Goal: Task Accomplishment & Management: Use online tool/utility

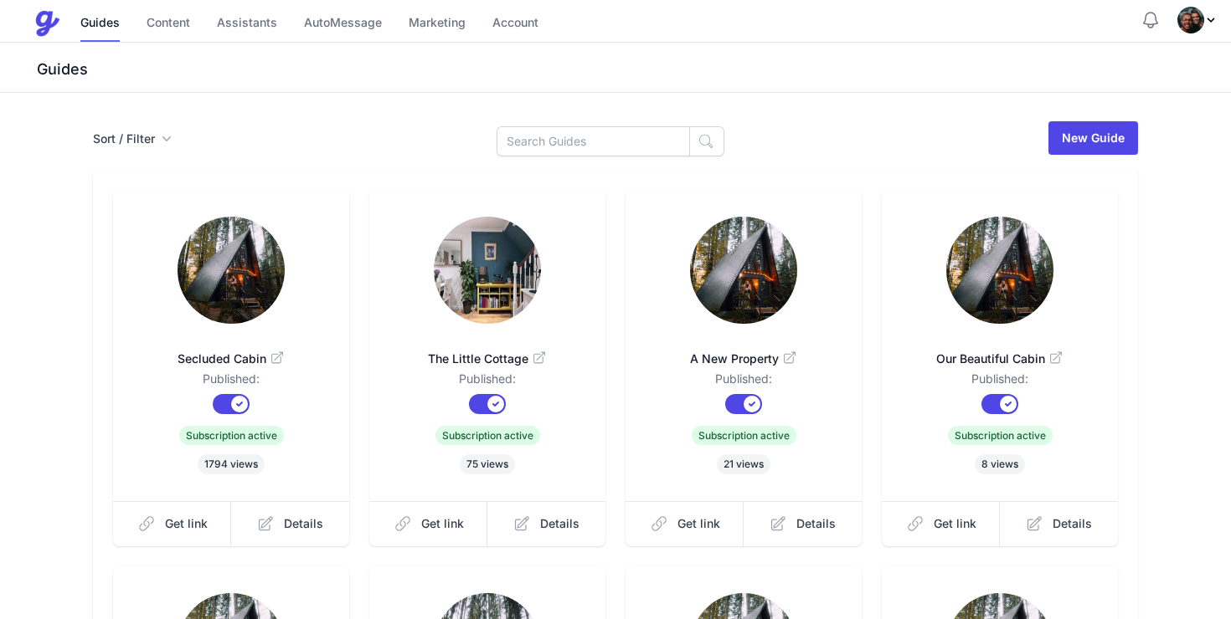
click at [1186, 18] on img "Profile Menu" at bounding box center [1190, 20] width 27 height 27
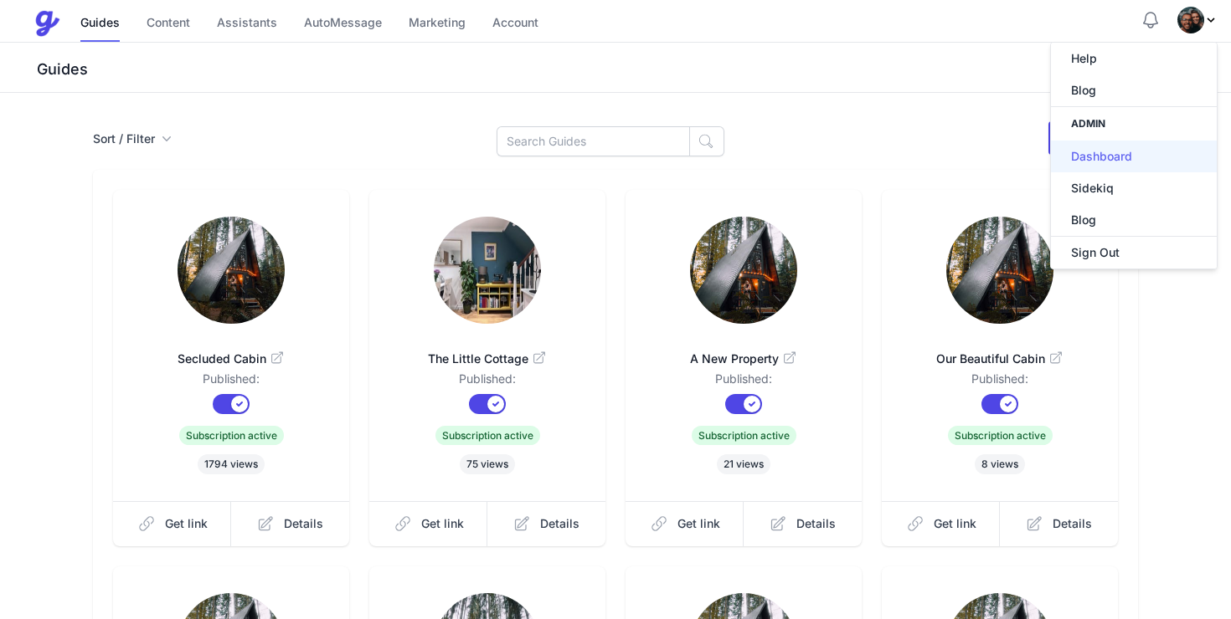
click at [1107, 157] on link "Dashboard" at bounding box center [1134, 157] width 166 height 32
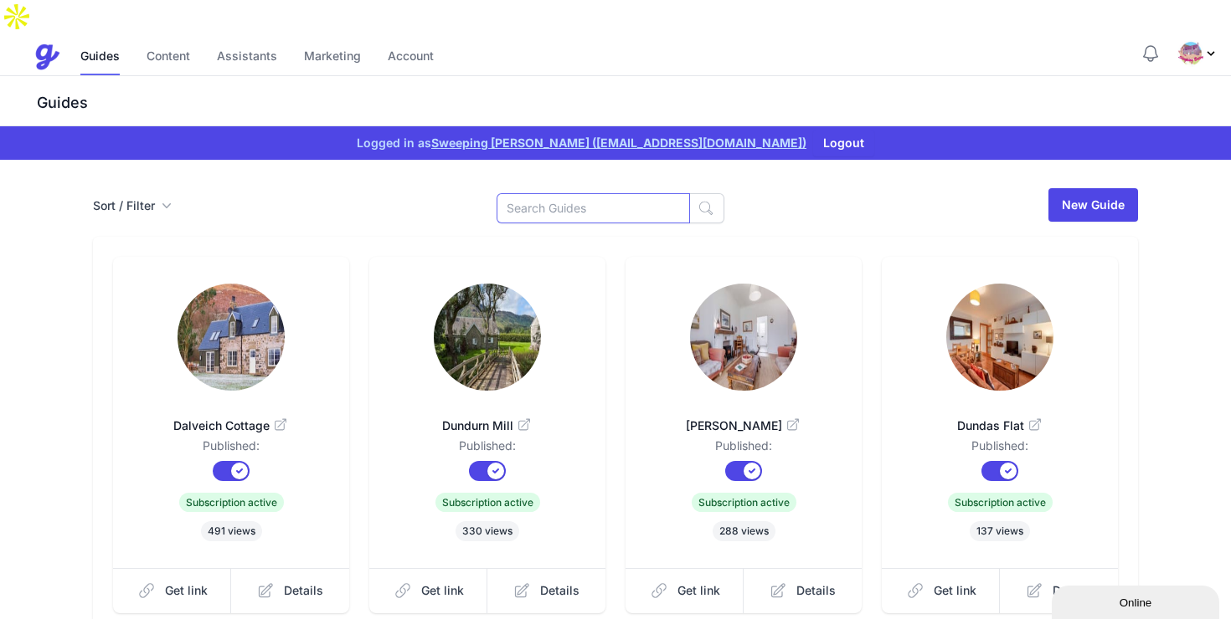
click at [585, 193] on input at bounding box center [592, 208] width 193 height 30
type input "cardoon"
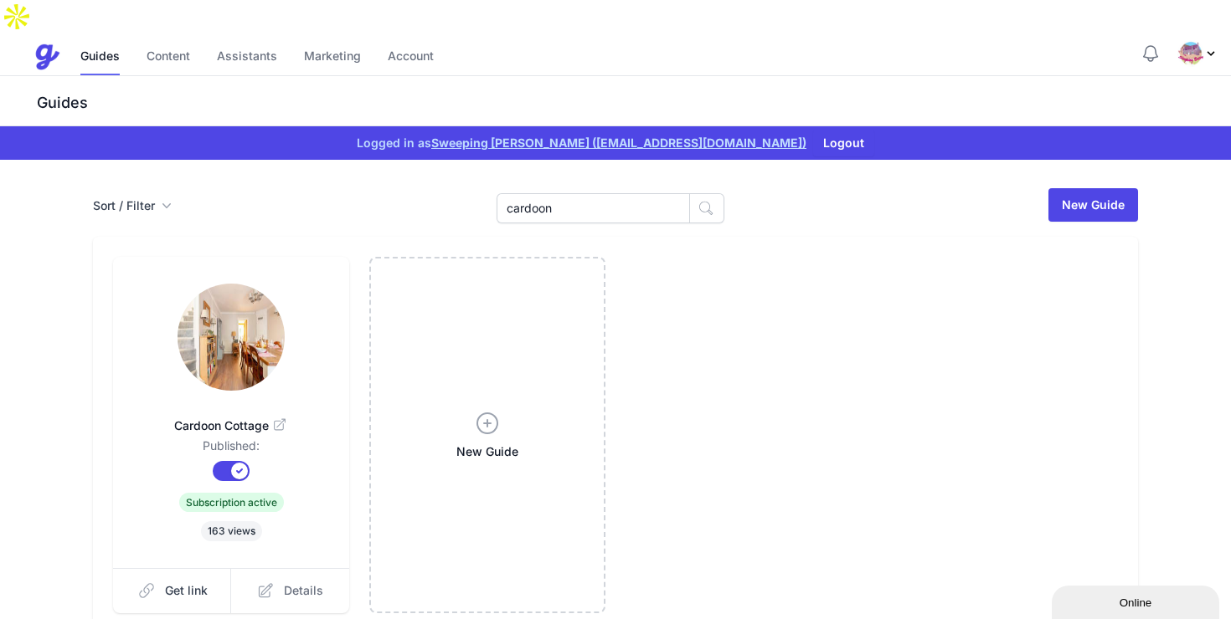
click at [277, 568] on link "Details" at bounding box center [290, 590] width 118 height 45
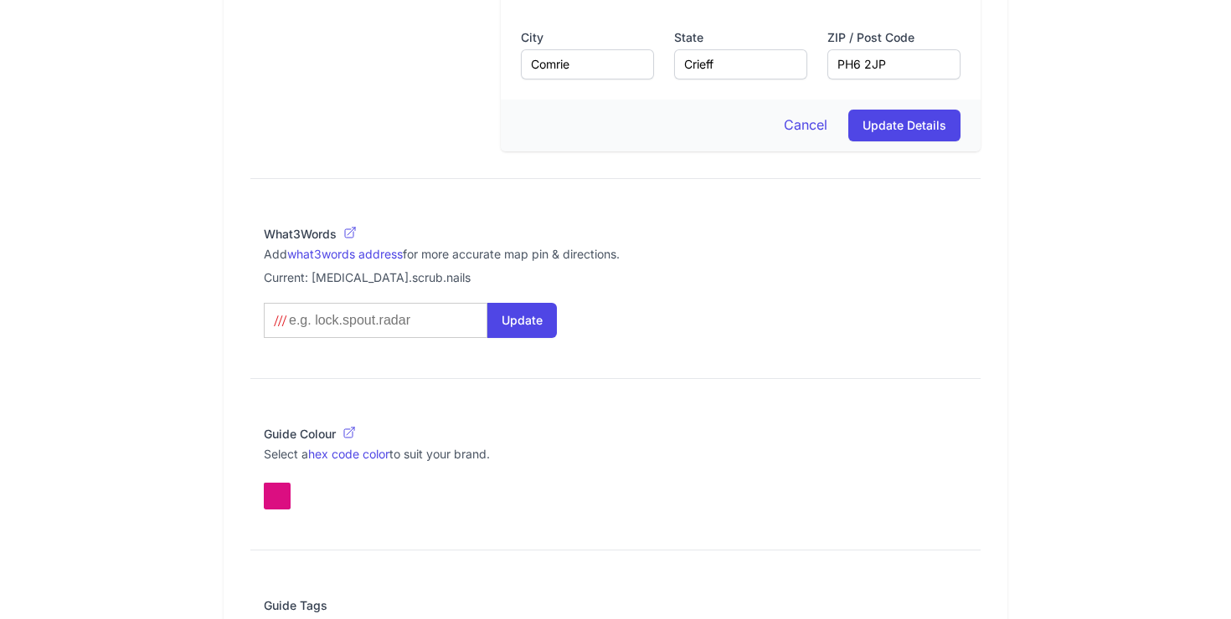
scroll to position [1106, 0]
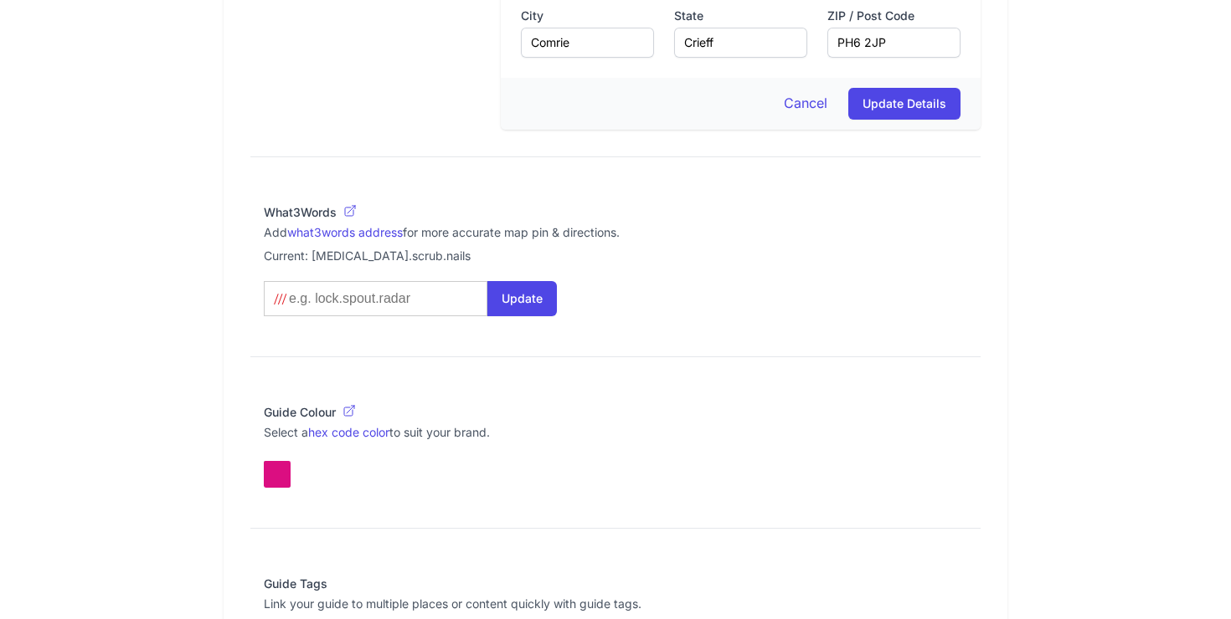
click at [356, 290] on input at bounding box center [372, 298] width 171 height 17
paste input "teacher.tributes.locker"
type input "teacher.tributes.locker"
click at [505, 281] on button "Update" at bounding box center [521, 298] width 69 height 35
